Goal: Information Seeking & Learning: Learn about a topic

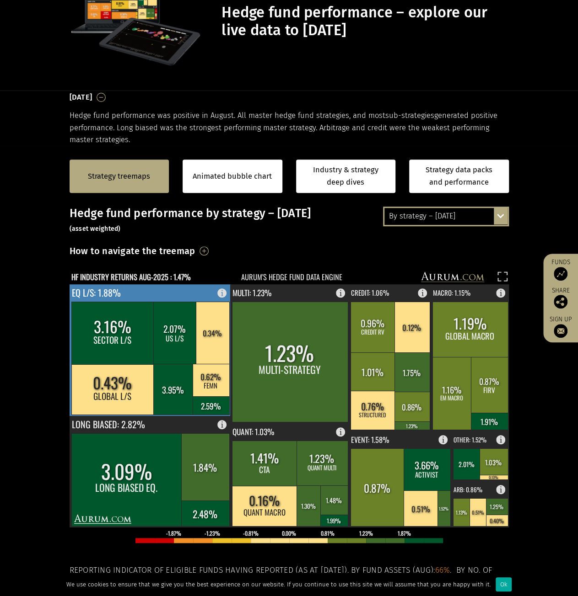
scroll to position [14, 0]
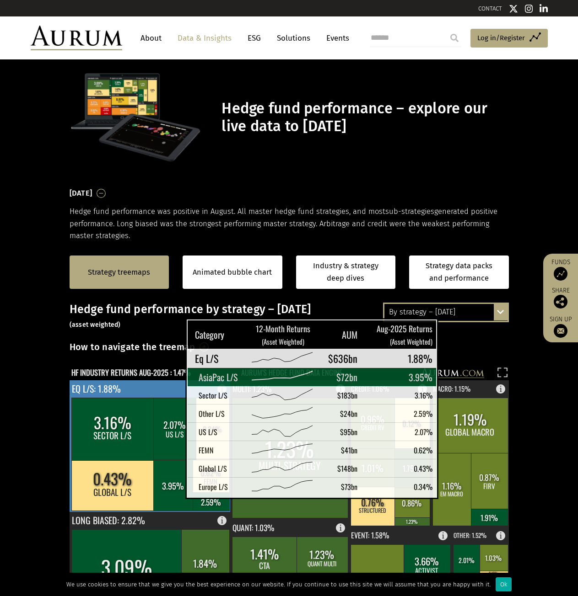
scroll to position [14, 0]
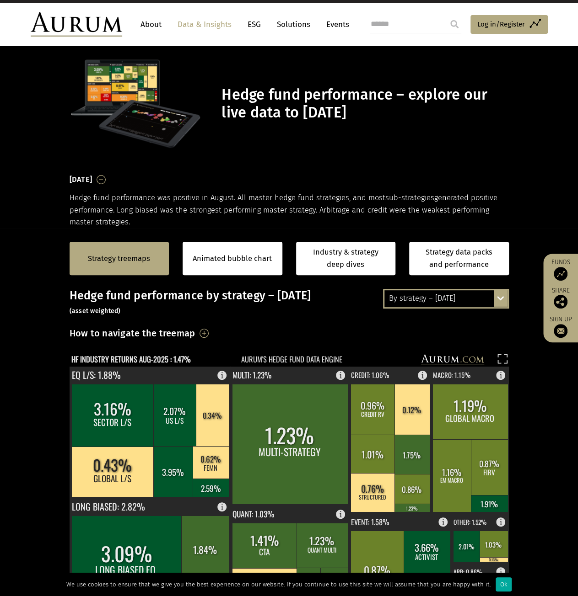
click at [493, 305] on div "By strategy – [DATE]" at bounding box center [445, 298] width 123 height 16
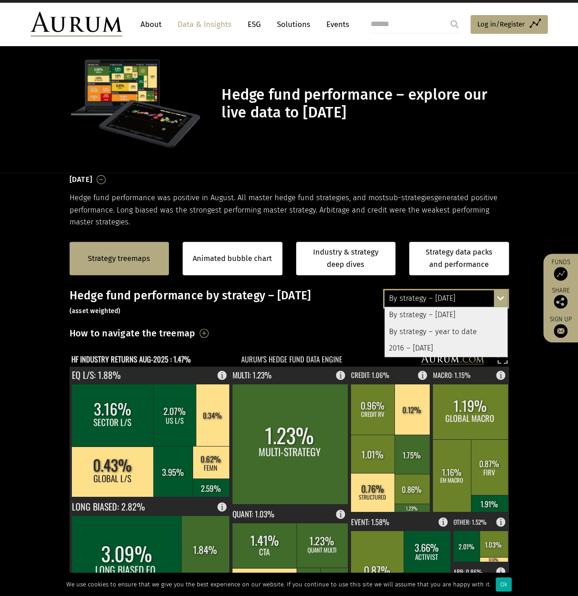
click at [416, 332] on div "By strategy – year to date" at bounding box center [445, 332] width 123 height 16
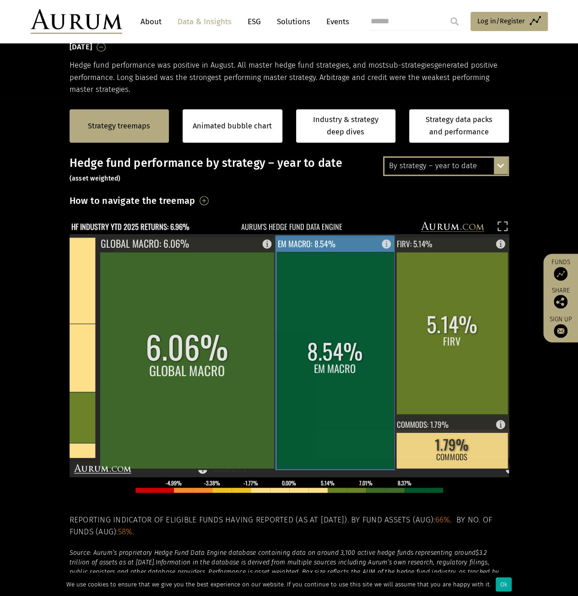
scroll to position [151, 0]
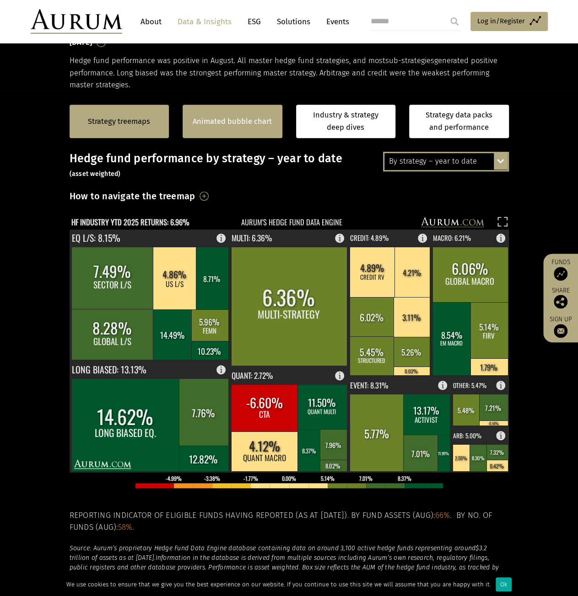
click at [254, 135] on div "Animated bubble chart" at bounding box center [232, 121] width 100 height 33
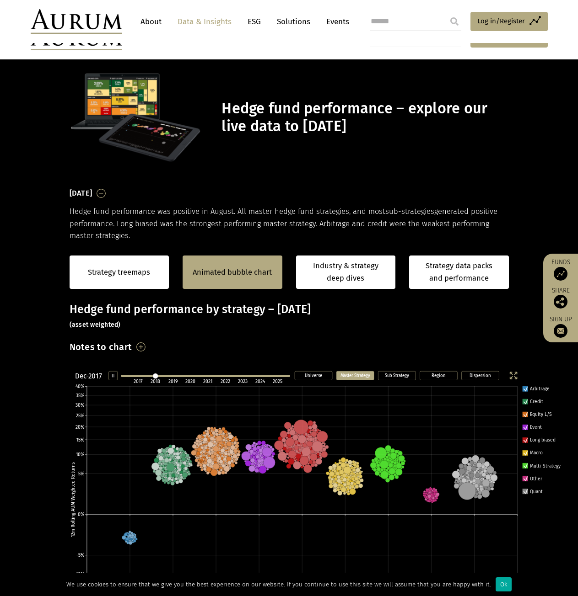
scroll to position [151, 0]
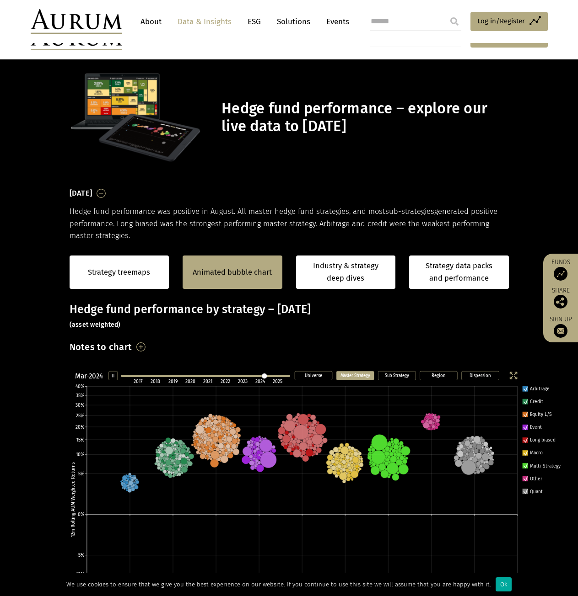
scroll to position [151, 0]
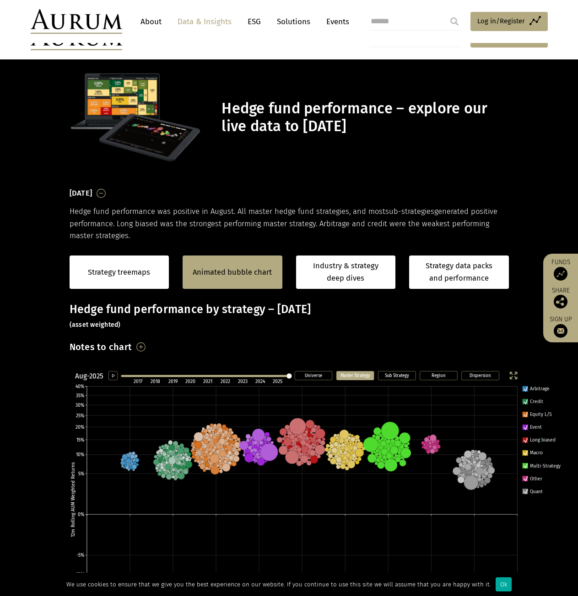
scroll to position [151, 0]
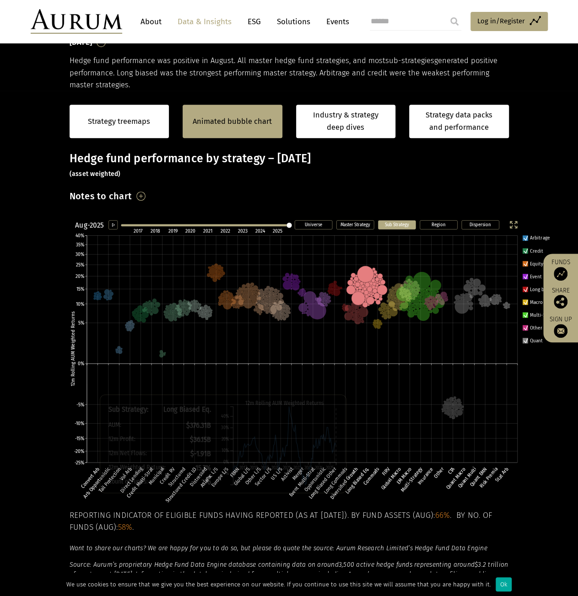
scroll to position [151, 0]
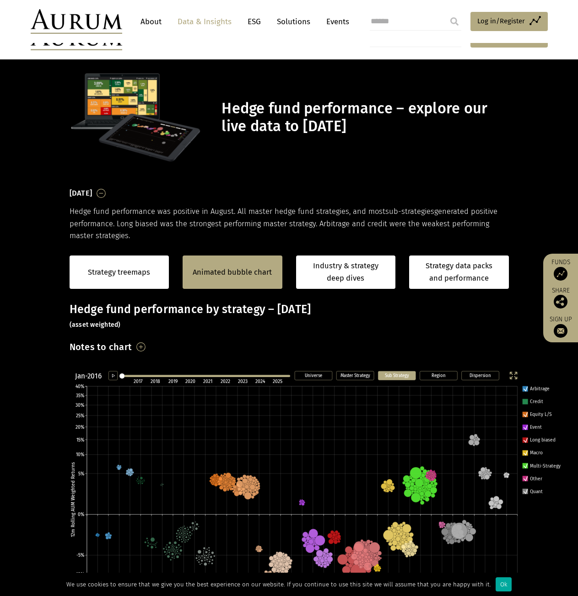
scroll to position [151, 0]
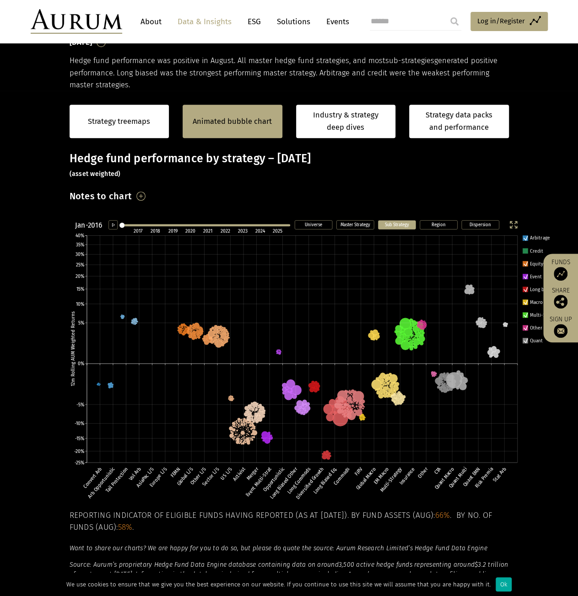
click at [535, 250] on text "Credit" at bounding box center [536, 251] width 13 height 6
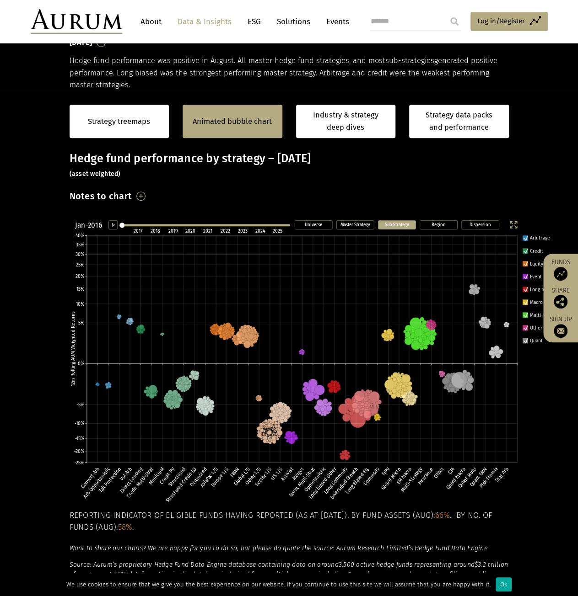
click at [529, 237] on icon "Dispersion Region Sub Strategy Master Strategy Universe Jan-2016 2017 2018 2019…" at bounding box center [317, 365] width 508 height 297
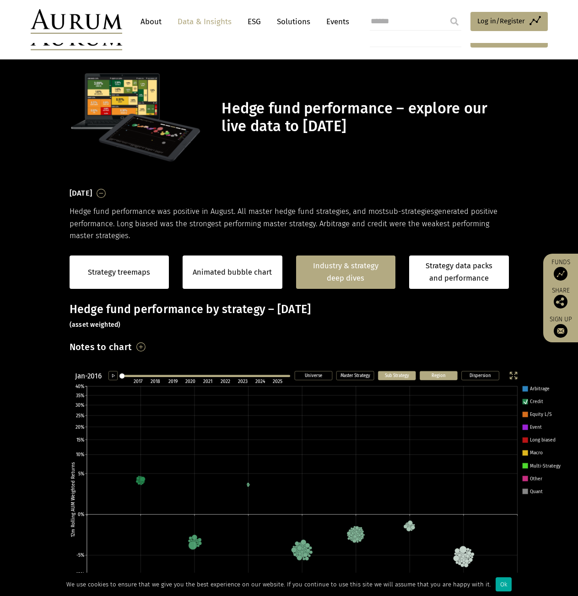
scroll to position [151, 0]
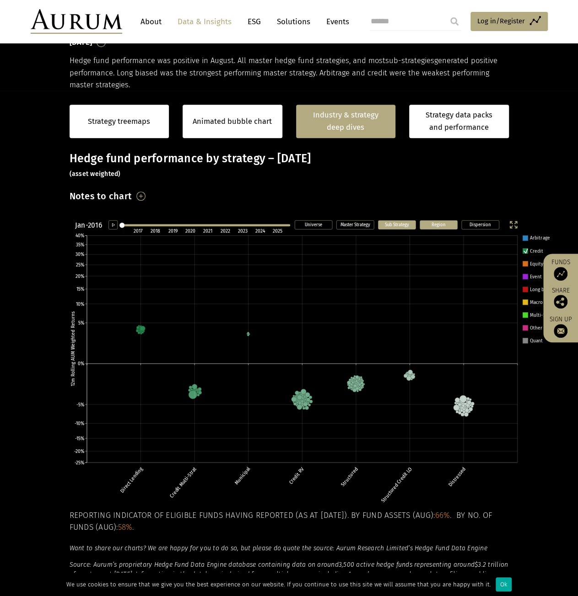
click at [435, 223] on text "Region" at bounding box center [438, 224] width 14 height 6
